Goal: Task Accomplishment & Management: Use online tool/utility

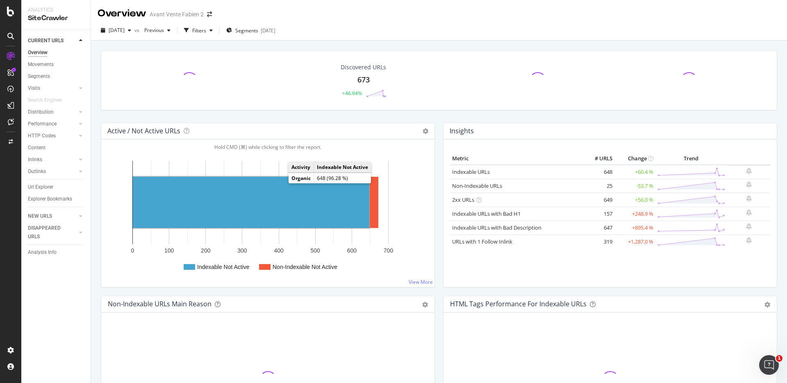
click at [237, 206] on rect "A chart." at bounding box center [251, 202] width 236 height 51
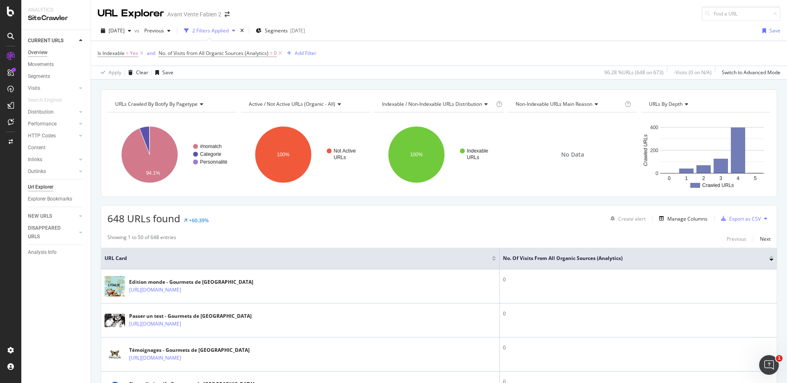
click at [45, 55] on div "Overview" at bounding box center [38, 52] width 20 height 9
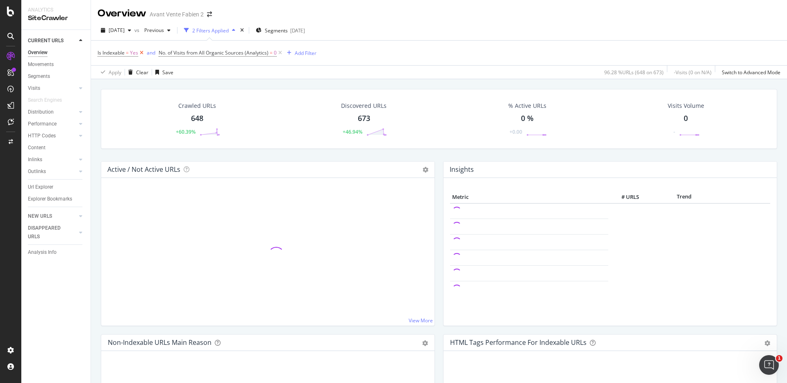
click at [142, 54] on icon at bounding box center [141, 53] width 7 height 8
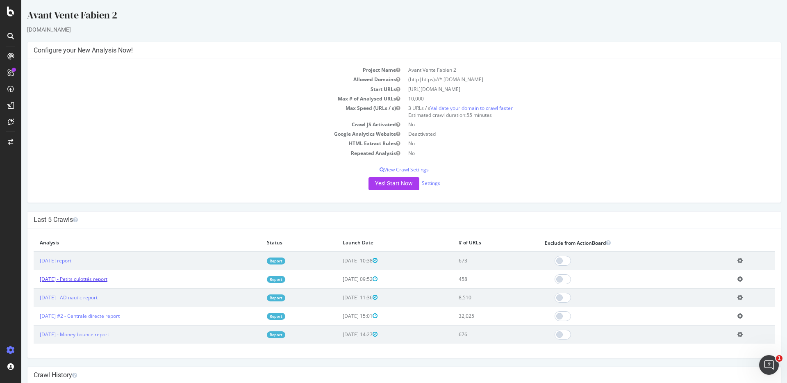
click at [92, 276] on link "[DATE] - Petits culottés report" at bounding box center [74, 278] width 68 height 7
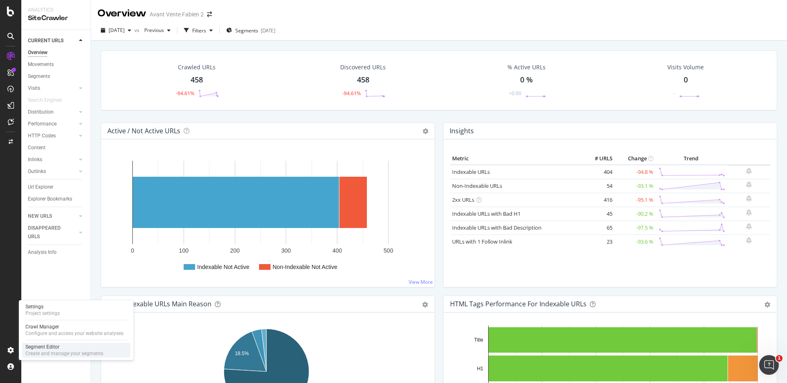
click at [34, 349] on div "Segment Editor" at bounding box center [64, 346] width 78 height 7
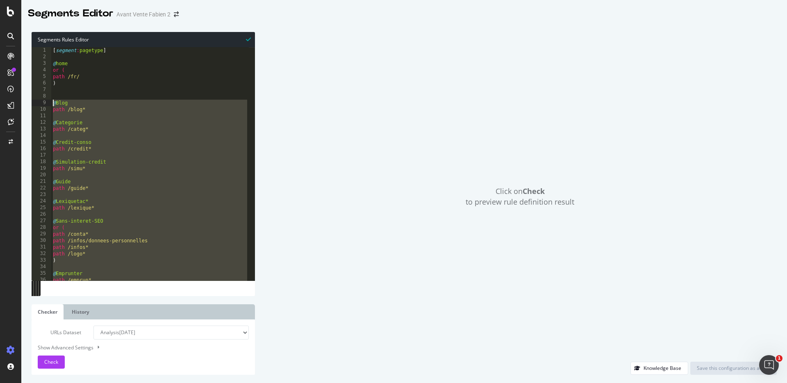
drag, startPoint x: 85, startPoint y: 280, endPoint x: 39, endPoint y: 102, distance: 184.5
click at [39, 102] on div ") 1 2 3 4 5 6 7 8 9 10 11 12 13 14 15 16 17 18 19 20 21 22 23 24 25 26 27 28 29…" at bounding box center [143, 163] width 223 height 233
type textarea "@Blog path /blog*"
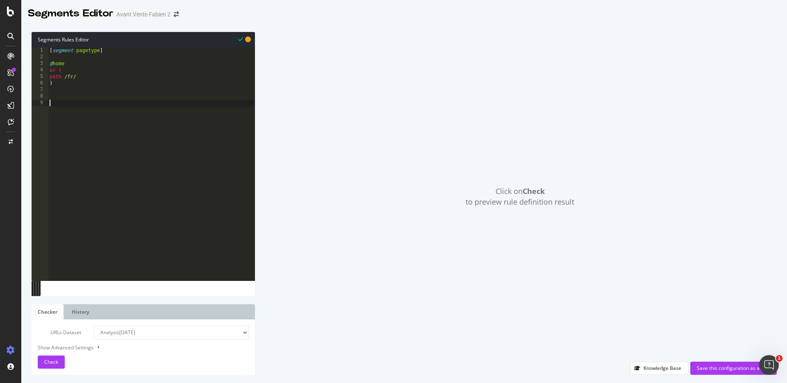
click at [171, 332] on select "Analysis [DATE] Analysis [DATE] Analysis [DATE] Analysis [DATE] #2 Analysis [DA…" at bounding box center [170, 332] width 155 height 14
select select "analysis:20250827"
click at [93, 325] on select "Analysis [DATE] Analysis [DATE] Analysis [DATE] Analysis [DATE] #2 Analysis [DA…" at bounding box center [170, 332] width 155 height 14
click at [55, 361] on span "Check" at bounding box center [51, 361] width 14 height 7
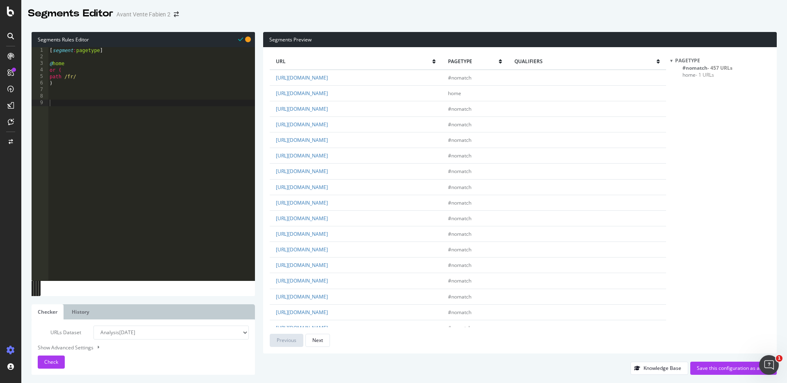
click at [157, 128] on div "[ segment : pagetype ] @ home or ( path /fr/ )" at bounding box center [151, 170] width 207 height 246
type textarea "@Content"
type textarea "path /content*"
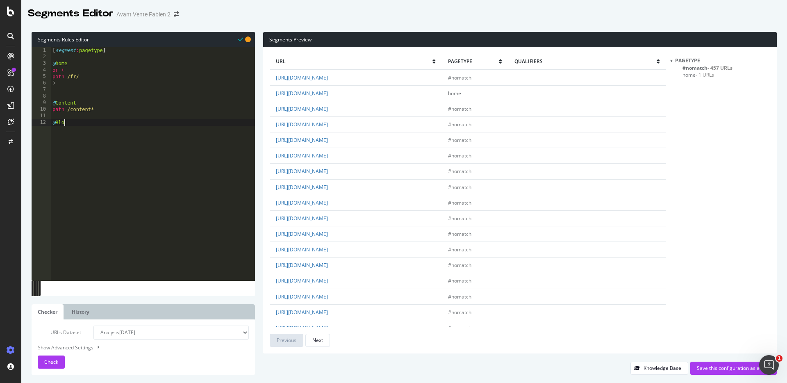
type textarea "@Blog"
type textarea "path /blog*"
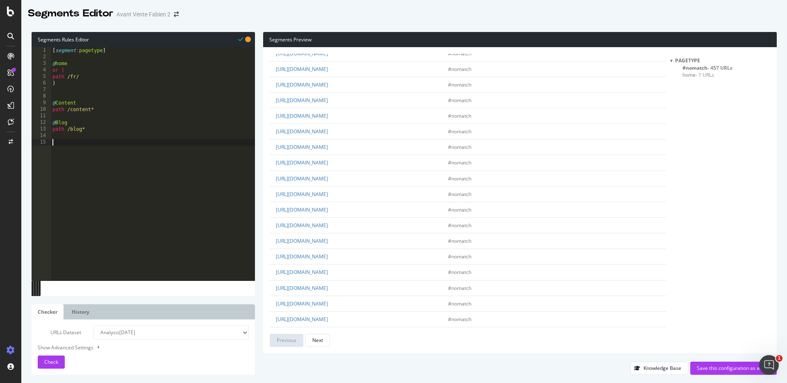
scroll to position [464, 0]
click at [60, 363] on button "Check" at bounding box center [51, 361] width 27 height 13
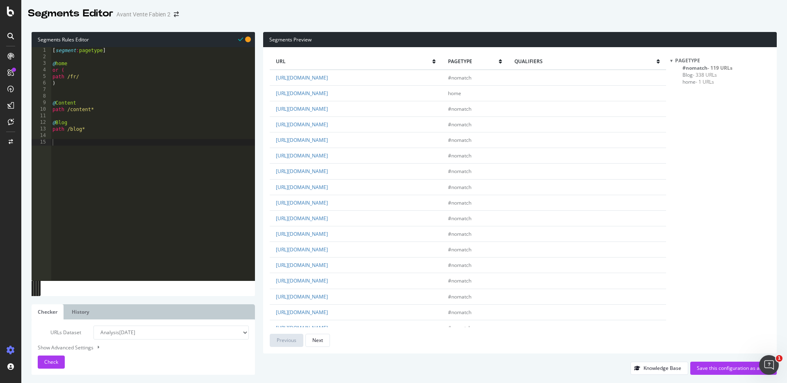
click at [708, 68] on span "- 119 URLs" at bounding box center [719, 67] width 25 height 7
click at [92, 107] on div "[ segment : pagetype ] @ home or ( path /fr/ ) @ Content path /content* @ Blog …" at bounding box center [153, 170] width 204 height 246
click at [70, 108] on div "[ segment : pagetype ] @ home or ( path /fr/ ) @ Content path /content* @ Blog …" at bounding box center [153, 170] width 204 height 246
type textarea "path /fr/content*"
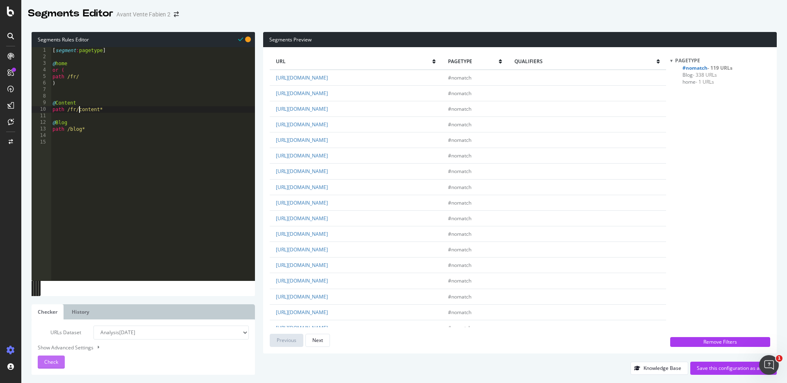
click at [53, 363] on span "Check" at bounding box center [51, 361] width 14 height 7
click at [183, 223] on div "[ segment : pagetype ] @ home or ( path /fr/ ) @ Content path /fr/content* @ Bl…" at bounding box center [153, 170] width 204 height 246
click at [112, 90] on div "[ segment : pagetype ] @ home or ( path /fr/ ) @ Content path /fr/content* @ Bl…" at bounding box center [153, 170] width 204 height 246
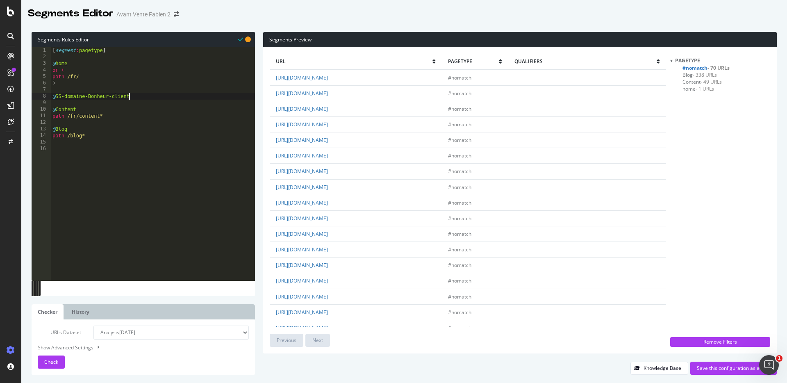
type textarea "@SS-domaine-Bonheur-client"
drag, startPoint x: 401, startPoint y: 171, endPoint x: 294, endPoint y: 172, distance: 107.0
click at [294, 172] on td "[URL][DOMAIN_NAME]" at bounding box center [356, 172] width 172 height 16
copy link "[DOMAIN_NAME][URL]"
click at [145, 99] on div "[ segment : pagetype ] @ home or ( path /fr/ ) @ SS-domaine-Bonheur-client @ Co…" at bounding box center [153, 170] width 204 height 246
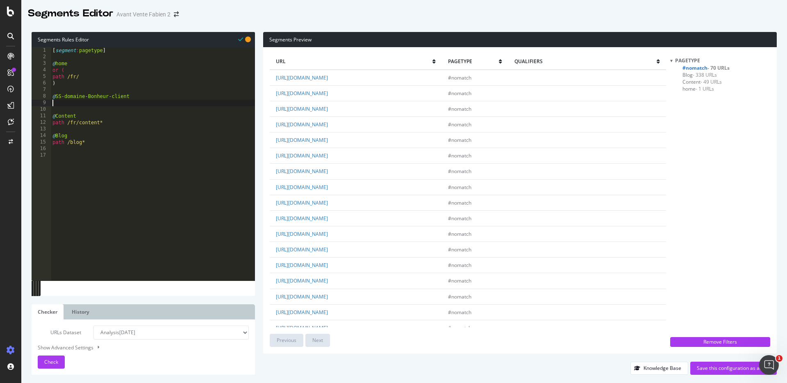
scroll to position [0, 0]
paste textarea "[DOMAIN_NAME][URL]"
click at [53, 104] on div "[ segment : pagetype ] @ home or ( path /fr/ ) @ SS-domaine-Bonheur-client [DOM…" at bounding box center [153, 170] width 204 height 246
drag, startPoint x: 171, startPoint y: 104, endPoint x: 229, endPoint y: 104, distance: 57.4
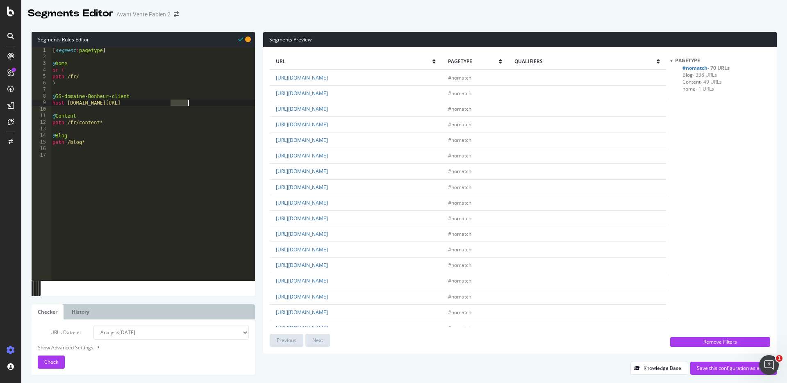
click at [229, 104] on div "[ segment : pagetype ] @ home or ( path /fr/ ) @ SS-domaine-Bonheur-client host…" at bounding box center [153, 170] width 204 height 246
type textarea "host [DOMAIN_NAME]"
click at [98, 152] on div "[ segment : pagetype ] @ home or ( path /fr/ ) @ SS-domaine-Bonheur-client host…" at bounding box center [153, 170] width 204 height 246
click at [98, 154] on div "[ segment : pagetype ] @ home or ( path /fr/ ) @ SS-domaine-Bonheur-client host…" at bounding box center [153, 170] width 204 height 246
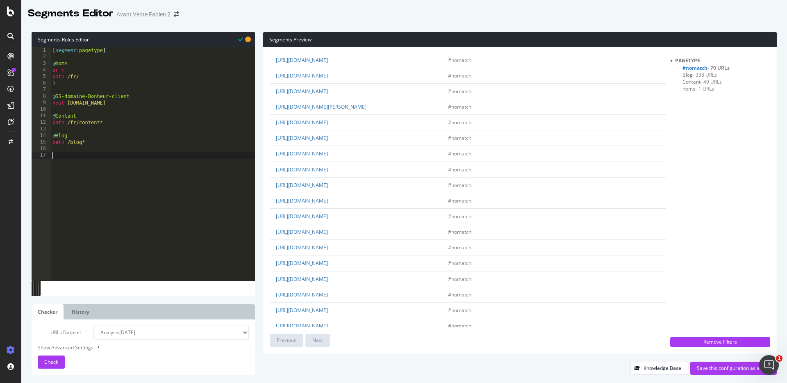
scroll to position [1035, 0]
click at [44, 357] on div "Check" at bounding box center [51, 362] width 14 height 12
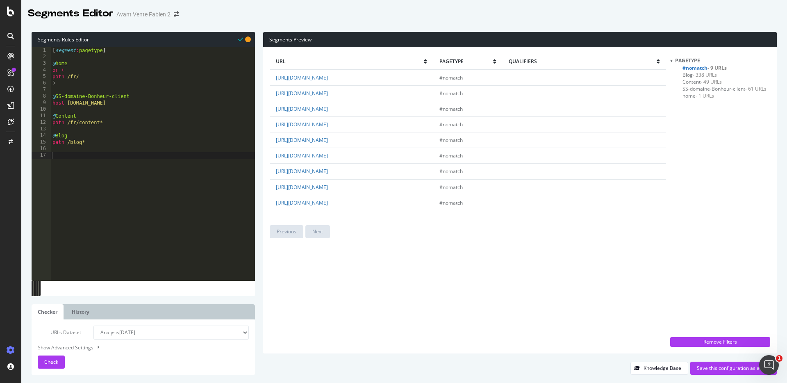
type textarea "path /fr/content*"
click at [95, 122] on div "[ segment : pagetype ] @ home or ( path /fr/ ) @ SS-domaine-Bonheur-client host…" at bounding box center [153, 170] width 204 height 246
click at [706, 82] on span "- 49 URLs" at bounding box center [710, 81] width 21 height 7
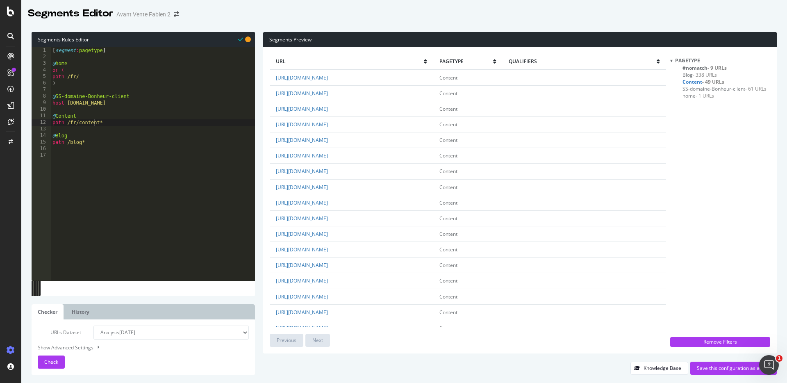
click at [108, 157] on div "[ segment : pagetype ] @ home or ( path /fr/ ) @ SS-domaine-Bonheur-client host…" at bounding box center [153, 170] width 204 height 246
type textarea "@Abonnement-Couches"
click at [699, 66] on span "#nomatch - 9 URLs" at bounding box center [704, 67] width 44 height 7
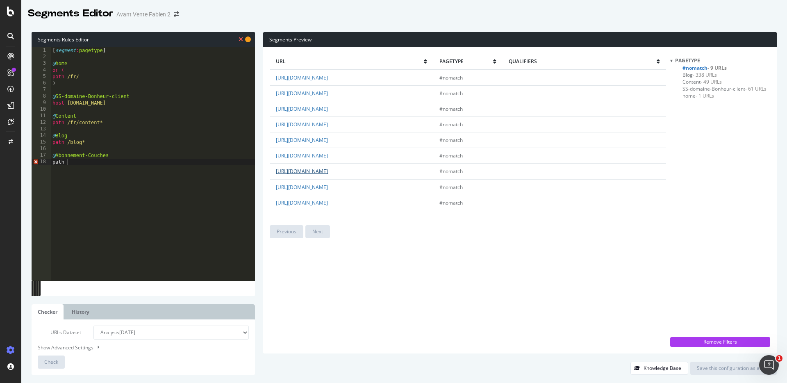
drag, startPoint x: 443, startPoint y: 172, endPoint x: 355, endPoint y: 174, distance: 87.7
click at [355, 174] on td "[URL][DOMAIN_NAME]" at bounding box center [352, 172] width 164 height 16
copy link "fr/accueil/17-abonnement-lait.html"
click at [108, 161] on div "[ segment : pagetype ] @ home or ( path /fr/ ) @ SS-domaine-Bonheur-client host…" at bounding box center [153, 170] width 204 height 246
paste textarea "fr/accueil/17-abonnement-lait.html"
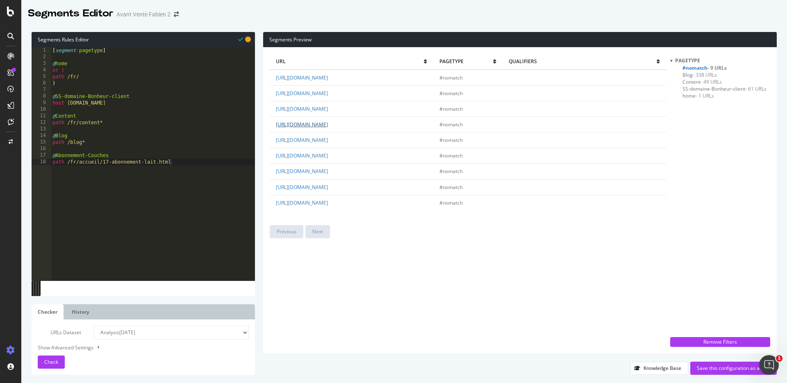
drag, startPoint x: 510, startPoint y: 125, endPoint x: 357, endPoint y: 125, distance: 153.7
click at [357, 125] on td "[URL][DOMAIN_NAME]" at bounding box center [352, 124] width 164 height 16
drag, startPoint x: 518, startPoint y: 121, endPoint x: 356, endPoint y: 126, distance: 162.4
click at [356, 126] on td "[URL][DOMAIN_NAME]" at bounding box center [352, 124] width 164 height 16
copy link "fr/accueil/9-abonnement-couche-bio.html?choose-subscribtion-cc"
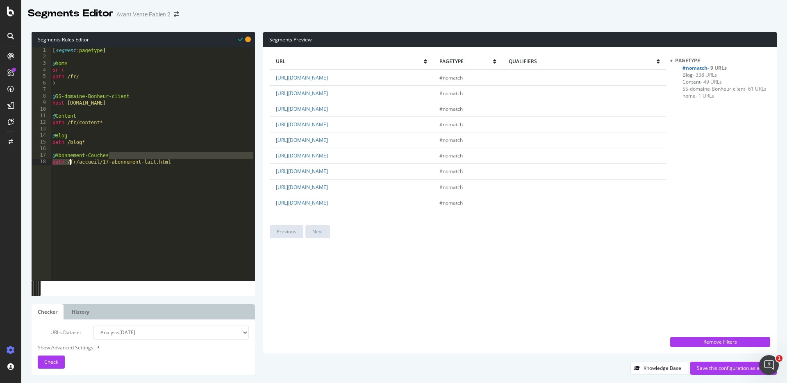
drag, startPoint x: 186, startPoint y: 159, endPoint x: 69, endPoint y: 163, distance: 116.9
click at [69, 163] on div "[ segment : pagetype ] @ home or ( path /fr/ ) @ SS-domaine-Bonheur-client host…" at bounding box center [153, 170] width 204 height 246
click at [157, 157] on div "[ segment : pagetype ] @ home or ( path /fr/ ) @ SS-domaine-Bonheur-client host…" at bounding box center [153, 170] width 204 height 246
drag, startPoint x: 183, startPoint y: 162, endPoint x: 70, endPoint y: 160, distance: 112.3
click at [70, 160] on div "[ segment : pagetype ] @ home or ( path /fr/ ) @ SS-domaine-Bonheur-client host…" at bounding box center [153, 170] width 204 height 246
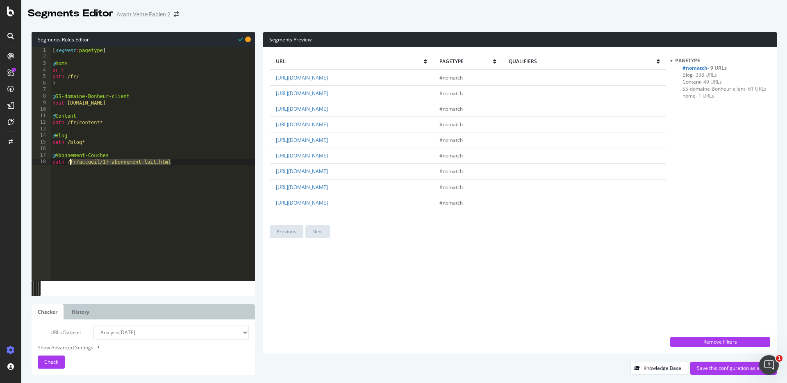
paste textarea "9-abonnement-couche-bio.html?choose-subscribtion-cc"
click at [328, 108] on link "[URL][DOMAIN_NAME]" at bounding box center [302, 108] width 52 height 7
click at [328, 96] on link "[URL][DOMAIN_NAME]" at bounding box center [302, 93] width 52 height 7
drag, startPoint x: 468, startPoint y: 94, endPoint x: 356, endPoint y: 96, distance: 112.3
click at [356, 96] on td "[URL][DOMAIN_NAME]" at bounding box center [352, 93] width 164 height 16
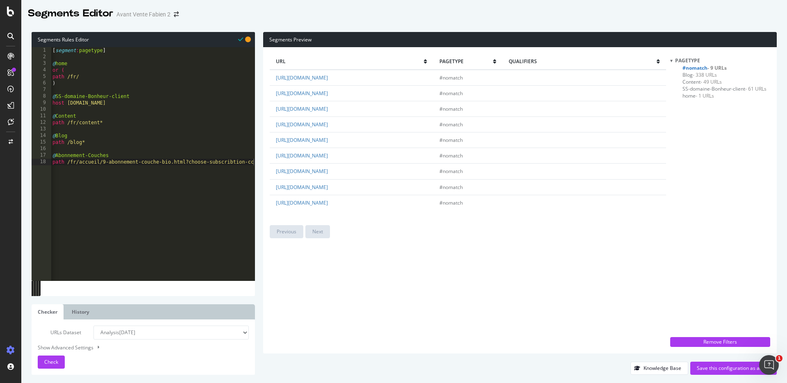
copy link "fr/accueil/9-abonnement-couche-bio.html"
type textarea "@Abonnement-Couches"
click at [129, 152] on div "[ segment : pagetype ] @ home or ( path /fr/ ) @ SS-domaine-Bonheur-client host…" at bounding box center [153, 170] width 204 height 246
paste textarea "fr/accueil/9-abonnement-couche-bio.html"
click at [132, 154] on div "[ segment : pagetype ] @ home or ( path /fr/ ) @ SS-domaine-Bonheur-client host…" at bounding box center [153, 167] width 204 height 240
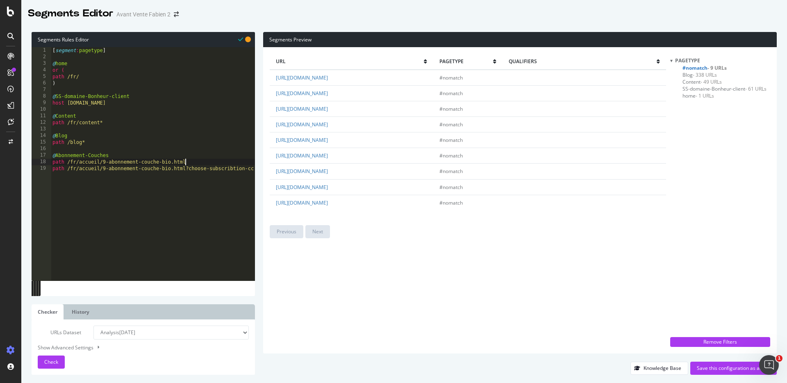
type textarea "@Abonnement-Couches"
click at [244, 174] on div "[ segment : pagetype ] @ home or ( path /fr/ ) @ SS-domaine-Bonheur-client host…" at bounding box center [153, 167] width 204 height 240
type textarea "path /fr/accueil/9-abonnement-couche-bio.html?choose-subscribtion-cc"
click at [253, 177] on div "[ segment : pagetype ] @ home or ( path /fr/ ) @ SS-domaine-Bonheur-client host…" at bounding box center [153, 167] width 204 height 240
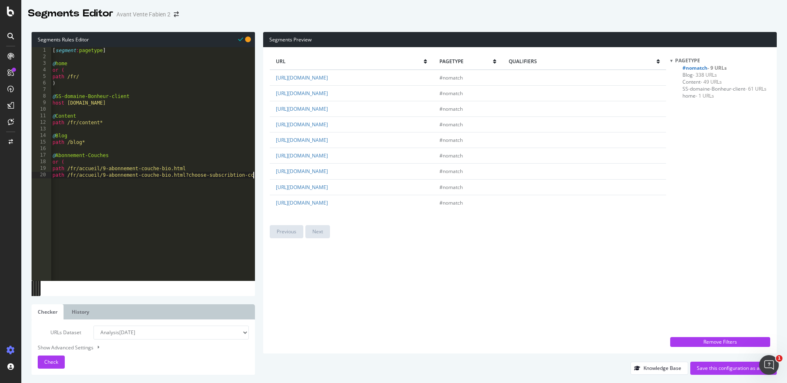
scroll to position [0, 0]
type textarea ")"
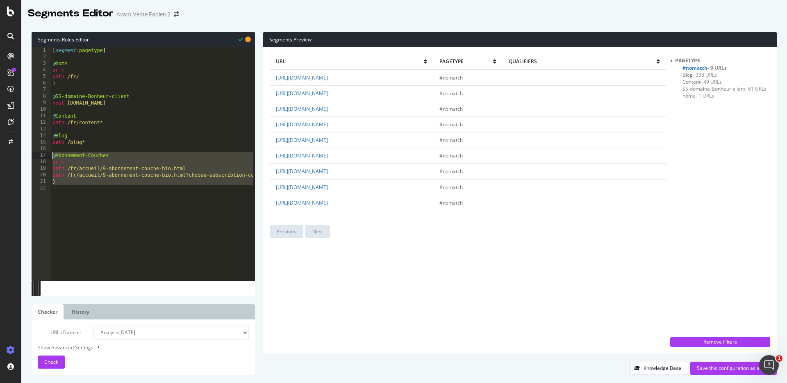
drag, startPoint x: 78, startPoint y: 195, endPoint x: 41, endPoint y: 157, distance: 52.5
click at [41, 157] on div "1 2 3 4 5 6 7 8 9 10 11 12 13 14 15 16 17 18 19 20 21 22 [ segment : pagetype ]…" at bounding box center [143, 163] width 223 height 233
type textarea "@Abonnement-Couches or ("
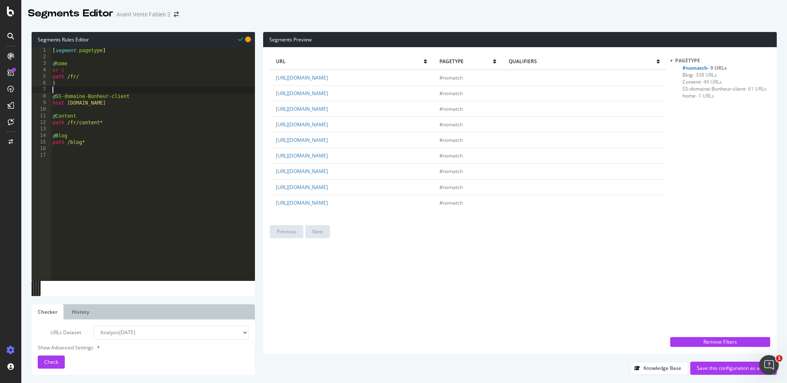
click at [98, 87] on div "[ segment : pagetype ] @ home or ( path /fr/ ) @ SS-domaine-Bonheur-client host…" at bounding box center [153, 170] width 204 height 246
paste textarea "Cursor at row 14"
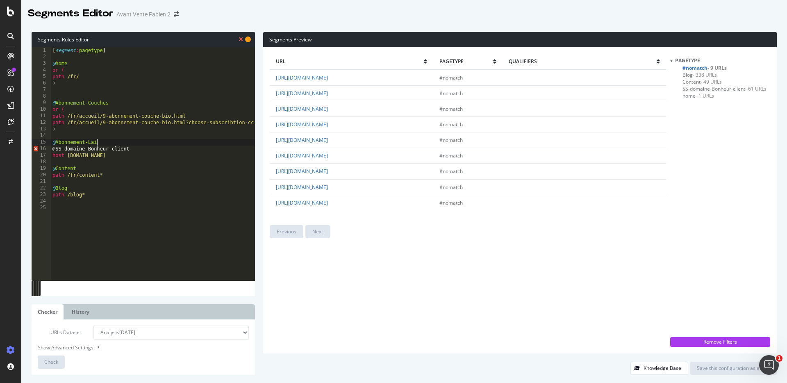
scroll to position [0, 3]
type textarea "@Abonnement-Lait"
type textarea "or ("
drag, startPoint x: 440, startPoint y: 157, endPoint x: 356, endPoint y: 156, distance: 84.0
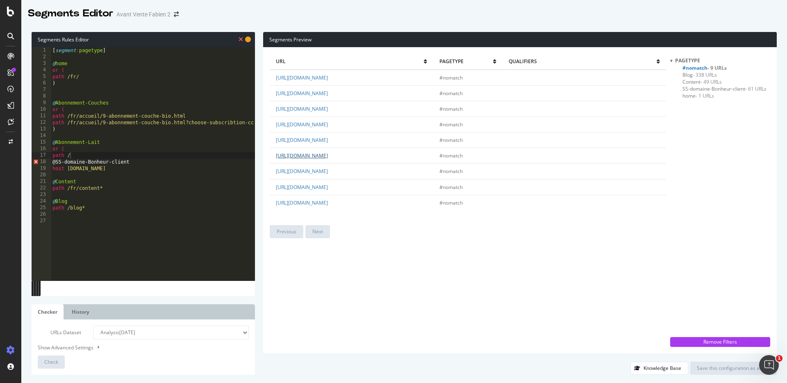
click at [356, 156] on td "[URL][DOMAIN_NAME]" at bounding box center [352, 156] width 164 height 16
copy link "fr/accueil/16-kit-d-essai-lait.html"
click at [111, 154] on div "[ segment : pagetype ] @ home or ( path /fr/ ) @ Abonnement-Couches or ( path /…" at bounding box center [153, 167] width 204 height 240
paste textarea "fr/accueil/16-kit-d-essai-lait.html"
type textarea "path /fr/accueil/16-kit-d-essai-lait.html"
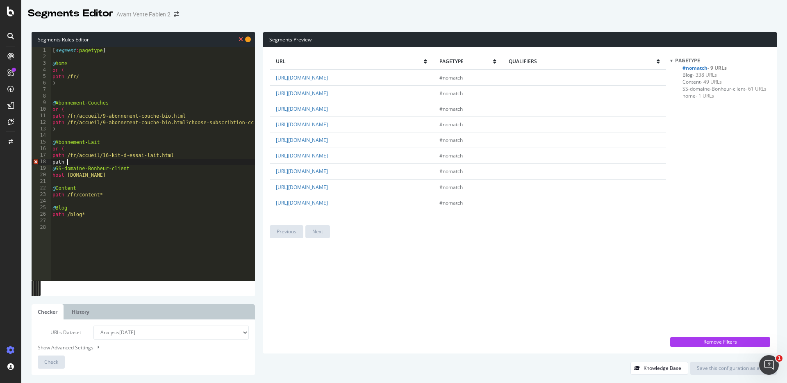
type textarea "path /"
click at [82, 162] on div "[ segment : pagetype ] @ home or ( path /fr/ ) @ Abonnement-Couches or ( path /…" at bounding box center [153, 167] width 204 height 240
drag, startPoint x: 442, startPoint y: 170, endPoint x: 356, endPoint y: 168, distance: 86.1
click at [356, 168] on td "[URL][DOMAIN_NAME]" at bounding box center [352, 172] width 164 height 16
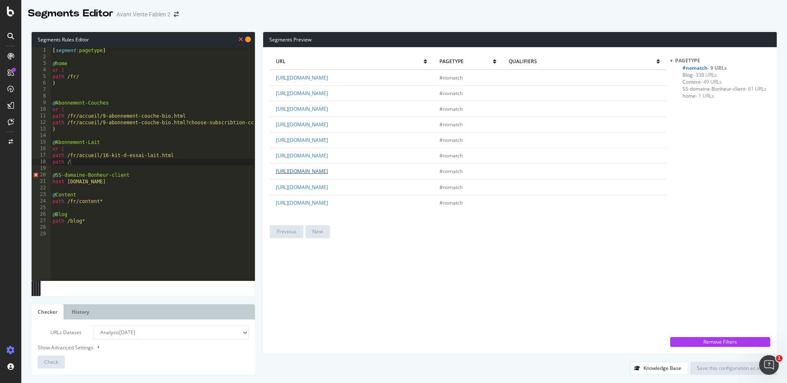
copy link "fr/accueil/17-abonnement-lait.html"
click at [94, 163] on div "[ segment : pagetype ] @ home or ( path /fr/ ) @ Abonnement-Couches or ( path /…" at bounding box center [153, 167] width 204 height 240
paste textarea "fr/accueil/17-abonnement-lait.html"
type textarea "path /fr/accueil/17-abonnement-lait.html"
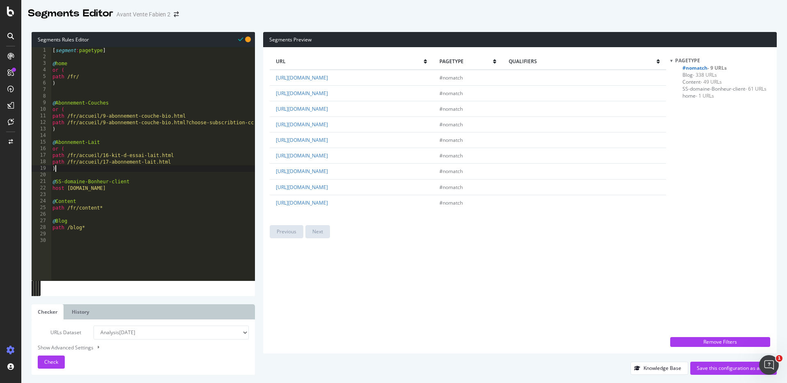
type textarea ")"
click at [358, 273] on div "url pagetype qualifiers [URL][DOMAIN_NAME] #nomatch [URL][DOMAIN_NAME] #nomatch…" at bounding box center [468, 200] width 396 height 293
click at [328, 111] on link "[URL][DOMAIN_NAME]" at bounding box center [302, 108] width 52 height 7
click at [433, 111] on td "[URL][DOMAIN_NAME]" at bounding box center [352, 109] width 164 height 16
drag, startPoint x: 434, startPoint y: 110, endPoint x: 356, endPoint y: 109, distance: 77.9
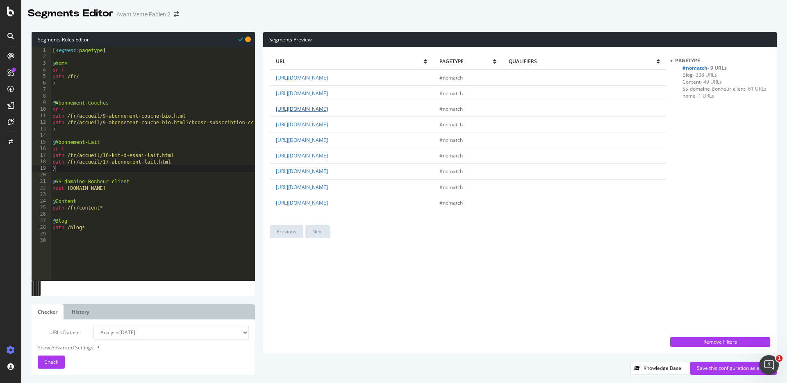
click at [356, 109] on td "[URL][DOMAIN_NAME]" at bounding box center [352, 109] width 164 height 16
copy link "fr/accueil/8-kit-d-essai.html"
click at [75, 130] on div "[ segment : pagetype ] @ home or ( path /fr/ ) @ Abonnement-Couches or ( path /…" at bounding box center [153, 167] width 204 height 240
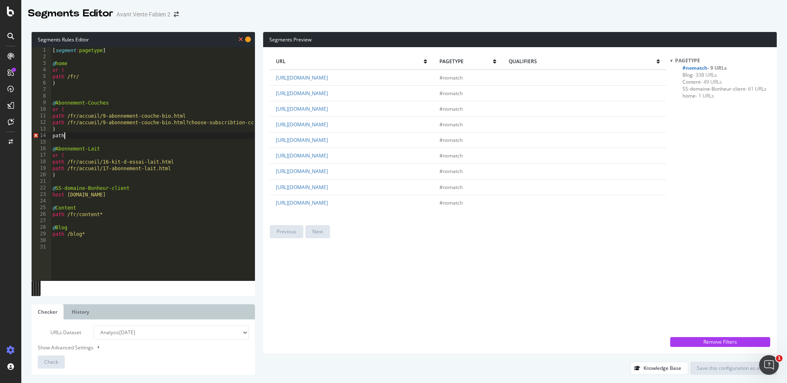
scroll to position [0, 1]
paste textarea "fr/accueil/8-kit-d-essai.html"
type textarea "path /fr/accueil/8-kit-d-essai.html"
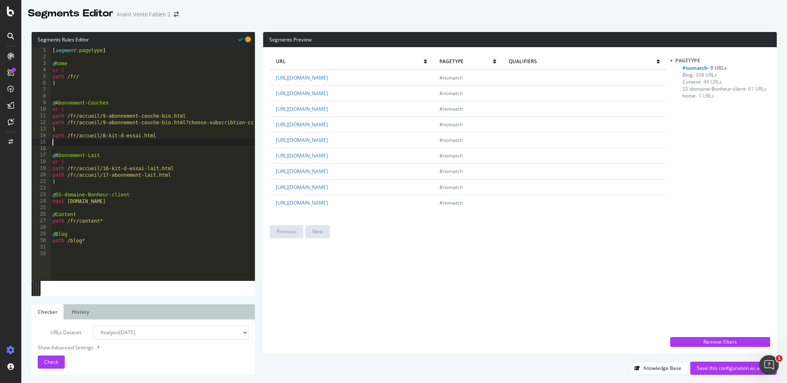
click at [59, 126] on div "[ segment : pagetype ] @ home or ( path /fr/ ) @ Abonnement-Couches or ( path /…" at bounding box center [153, 167] width 204 height 240
type textarea ")"
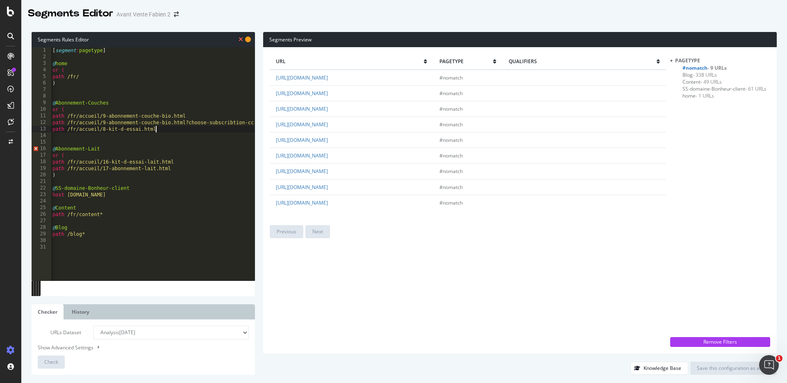
click at [159, 130] on div "[ segment : pagetype ] @ home or ( path /fr/ ) @ Abonnement-Couches or ( path /…" at bounding box center [153, 167] width 204 height 240
type textarea "path /fr/accueil/8-kit-d-essai.html"
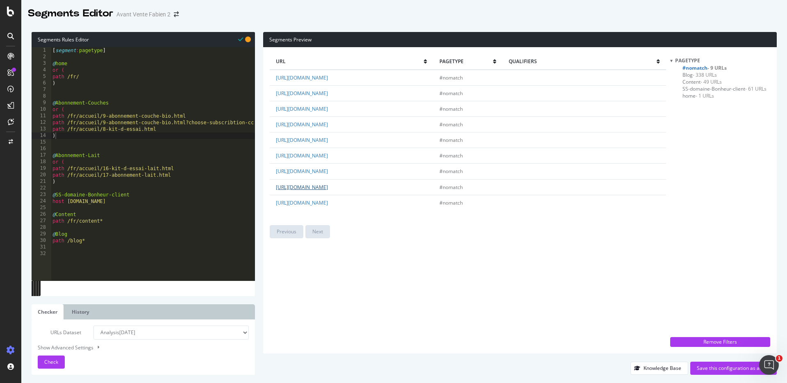
drag, startPoint x: 516, startPoint y: 186, endPoint x: 356, endPoint y: 188, distance: 160.7
click at [356, 188] on td "[URL][DOMAIN_NAME]" at bounding box center [352, 187] width 164 height 16
copy link "fr/accueil/9-abonnement-couche-bio.html?choose-subscribtion-co"
type textarea "path /fr/accueil/8-kit-d-essai.html"
click at [172, 128] on div "[ segment : pagetype ] @ home or ( path /fr/ ) @ Abonnement-Couches or ( path /…" at bounding box center [153, 167] width 204 height 240
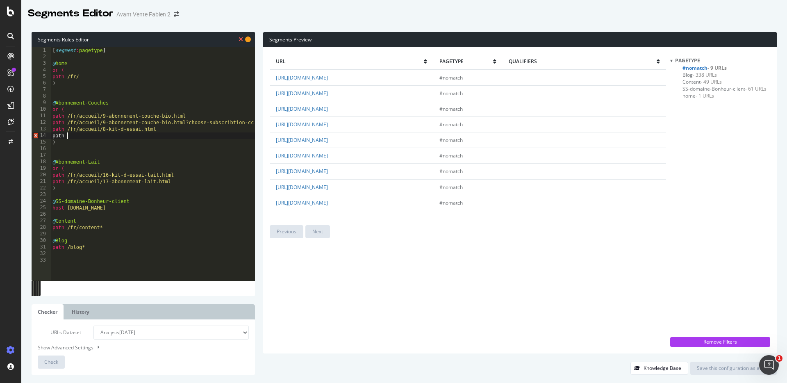
scroll to position [0, 1]
paste textarea "fr/accueil/9-abonnement-couche-bio.html?choose-subscribtion-co"
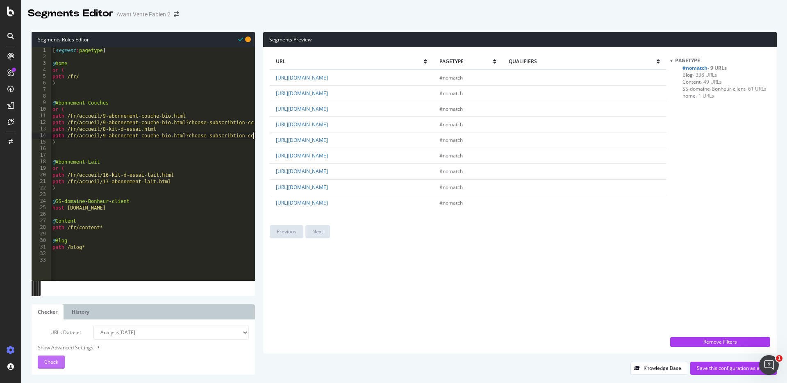
type textarea "path /fr/accueil/9-abonnement-couche-bio.html?choose-subscribtion-co"
click at [54, 363] on span "Check" at bounding box center [51, 361] width 14 height 7
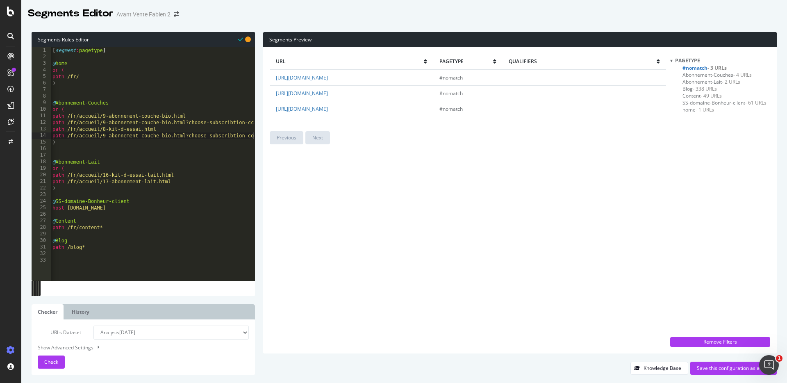
click at [705, 94] on span "- 49 URLs" at bounding box center [710, 95] width 21 height 7
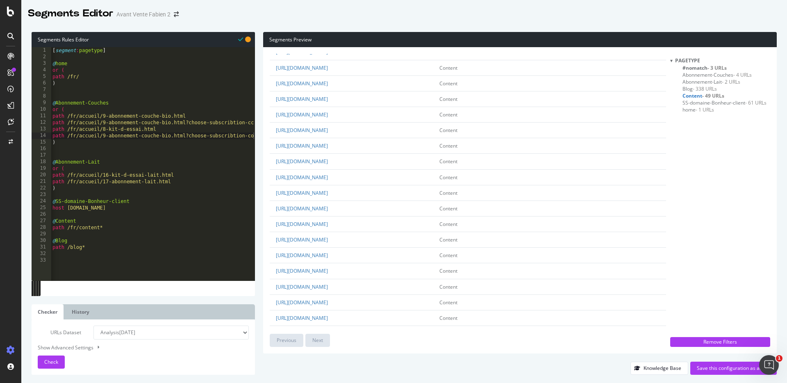
scroll to position [120, 0]
click at [393, 211] on td "[URL][DOMAIN_NAME]" at bounding box center [352, 208] width 164 height 16
click at [328, 211] on link "[URL][DOMAIN_NAME]" at bounding box center [302, 207] width 52 height 7
